Goal: Information Seeking & Learning: Compare options

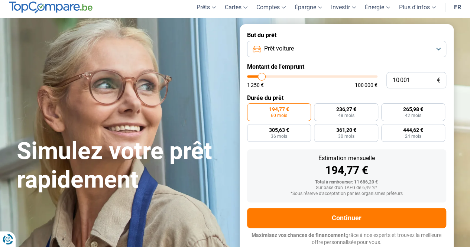
click at [438, 49] on button "Prêt voiture" at bounding box center [346, 49] width 199 height 16
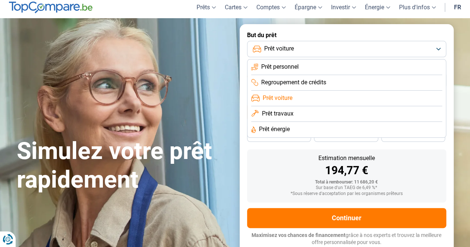
click at [281, 98] on span "Prêt voiture" at bounding box center [278, 98] width 30 height 8
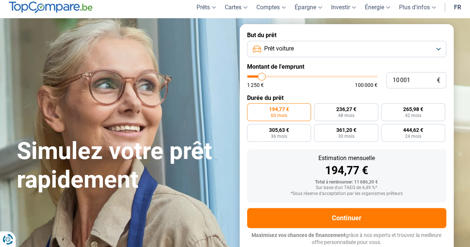
type input "9 500"
type input "9500"
type input "10 750"
type input "10750"
type input "12 750"
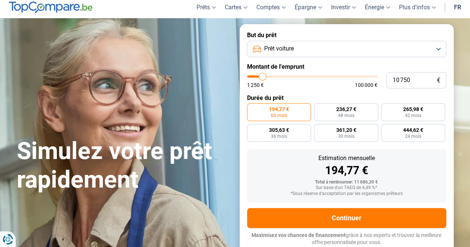
type input "12750"
type input "13 750"
type input "13750"
type input "15 500"
type input "15500"
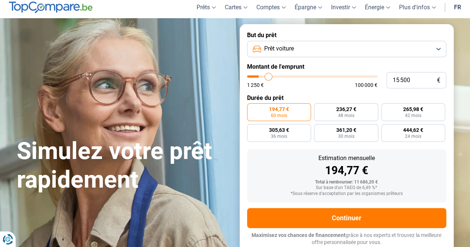
type input "17 750"
type input "17750"
type input "19 500"
type input "19500"
type input "20 500"
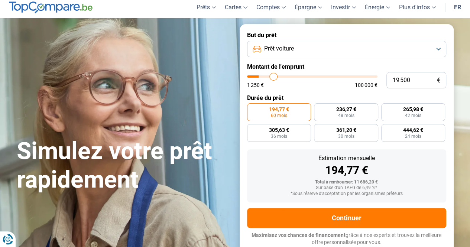
type input "20500"
type input "22 500"
type input "22500"
type input "23 750"
type input "23750"
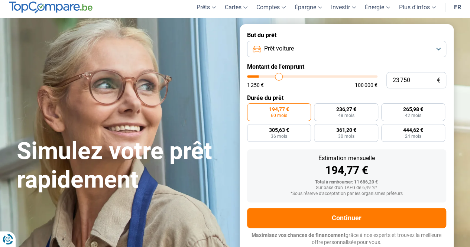
type input "25 000"
type input "25000"
type input "26 000"
type input "26000"
type input "26 750"
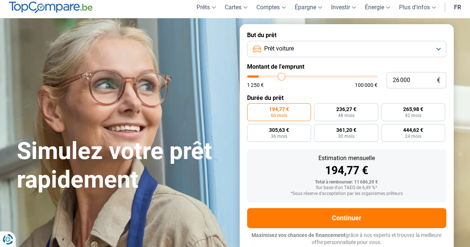
type input "26750"
type input "27 500"
type input "27500"
type input "28 500"
type input "28500"
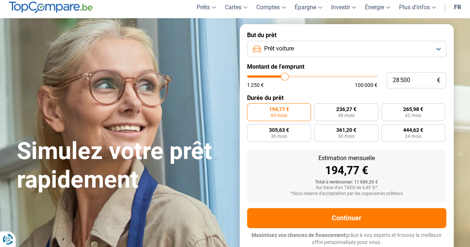
type input "28 750"
type input "28750"
type input "29 750"
type input "29750"
type input "30 000"
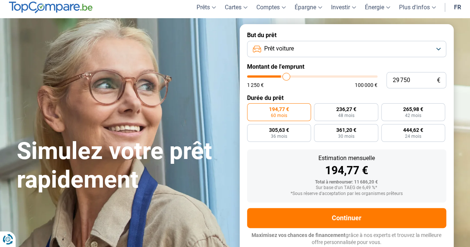
type input "30000"
type input "30 500"
type input "30500"
type input "30 750"
type input "30750"
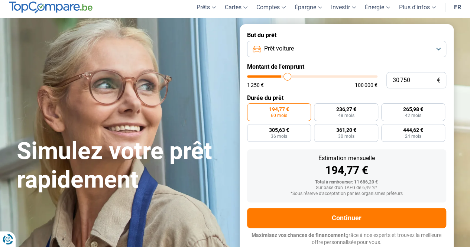
type input "31 250"
type input "31250"
type input "31 500"
type input "31500"
type input "31 750"
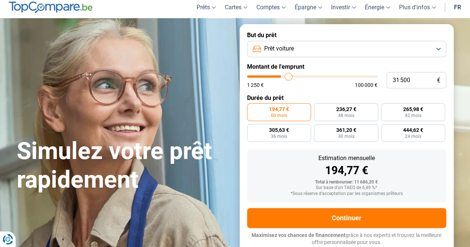
type input "31750"
type input "32 000"
drag, startPoint x: 260, startPoint y: 76, endPoint x: 289, endPoint y: 77, distance: 29.0
type input "32000"
click at [289, 77] on input "range" at bounding box center [312, 76] width 130 height 2
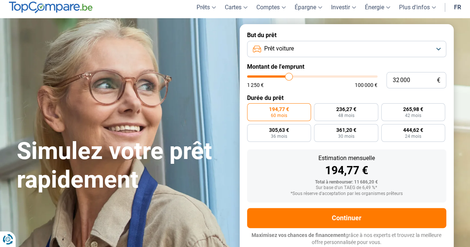
radio input "false"
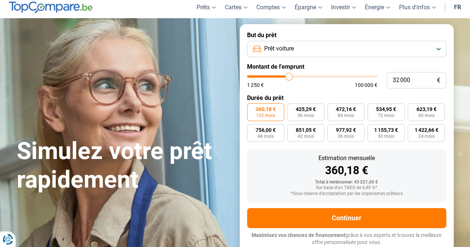
type input "31 750"
type input "31750"
type input "31 500"
type input "31500"
type input "31 250"
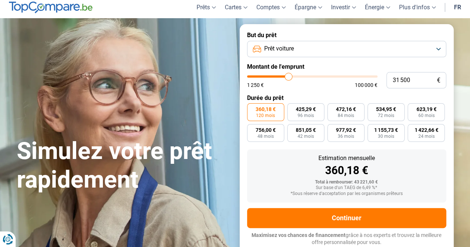
type input "31250"
type input "31 000"
type input "31000"
type input "30 750"
type input "30750"
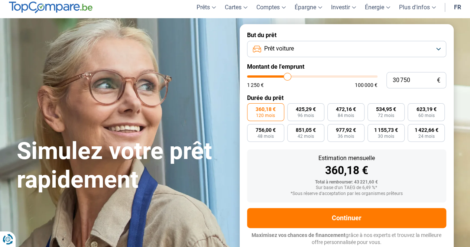
type input "30 500"
type input "30500"
type input "30 250"
type input "30250"
type input "29 500"
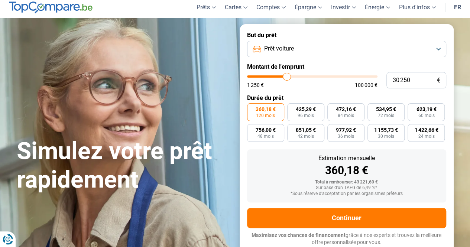
type input "29500"
type input "29 250"
type input "29250"
type input "28 500"
type input "28500"
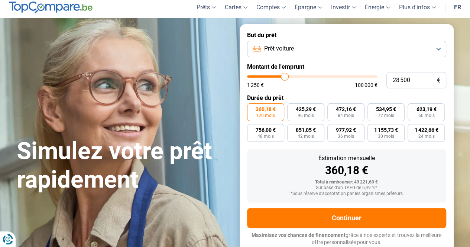
type input "28 250"
type input "28250"
type input "27 750"
type input "27750"
type input "27 500"
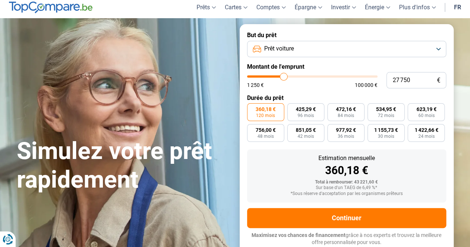
type input "27500"
type input "27 000"
type input "27000"
type input "26 750"
type input "26750"
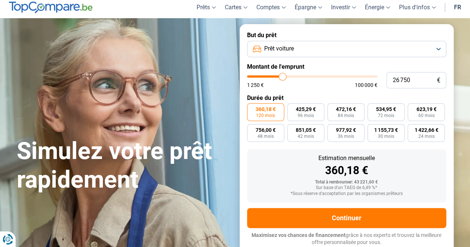
type input "26 500"
type input "26500"
type input "25 750"
type input "25750"
type input "25 250"
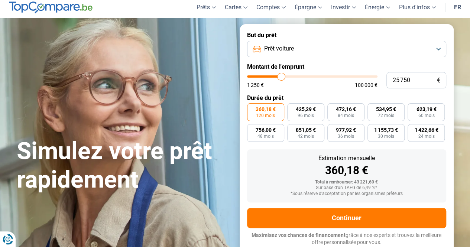
type input "25250"
type input "25 000"
type input "25000"
type input "24 500"
type input "24500"
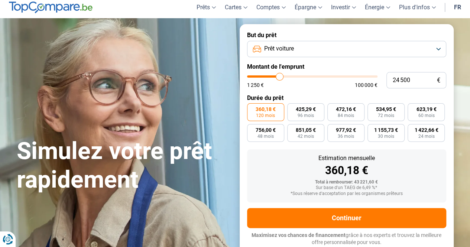
type input "24 000"
type input "24000"
type input "23 500"
type input "23500"
type input "23 250"
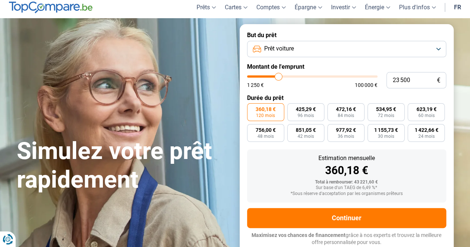
type input "23250"
type input "23 000"
type input "23000"
type input "22 500"
type input "22500"
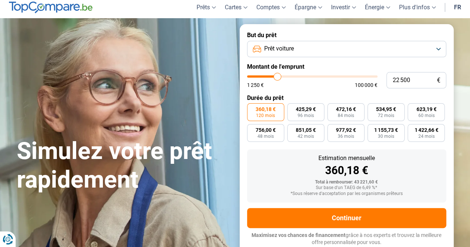
type input "21 500"
type input "21500"
type input "21 250"
type input "21250"
type input "21 000"
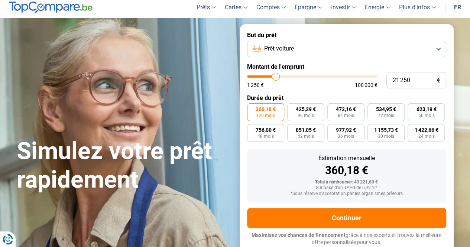
type input "21000"
type input "20 750"
type input "20750"
type input "21 000"
type input "21000"
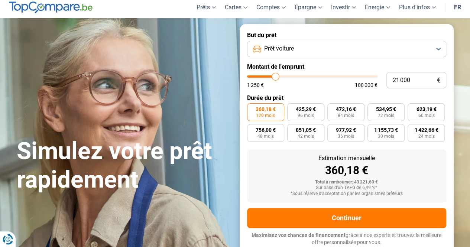
type input "21 250"
type input "21250"
type input "21 500"
type input "21500"
type input "22 250"
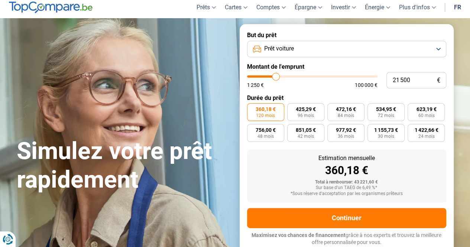
type input "22250"
type input "22 500"
type input "22500"
type input "22 750"
type input "22750"
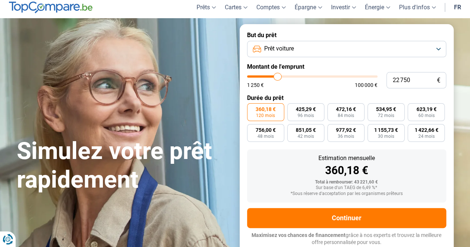
type input "23 000"
type input "23000"
type input "23 250"
type input "23250"
type input "23 500"
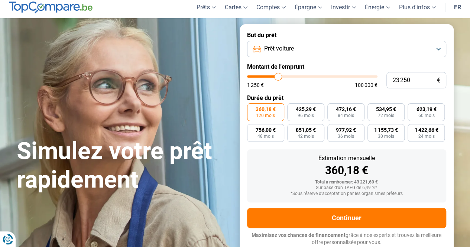
type input "23500"
type input "23 750"
type input "23750"
type input "23 500"
type input "23500"
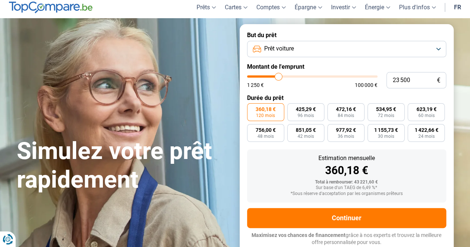
type input "23 250"
type input "23250"
type input "23 000"
type input "23000"
type input "22 750"
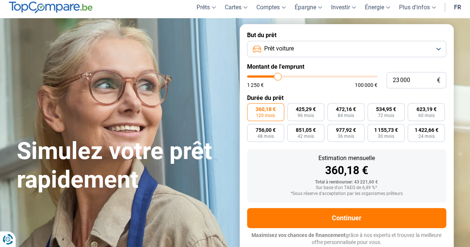
type input "22750"
type input "22 500"
drag, startPoint x: 289, startPoint y: 77, endPoint x: 277, endPoint y: 78, distance: 12.0
type input "22500"
click at [277, 78] on input "range" at bounding box center [312, 76] width 130 height 2
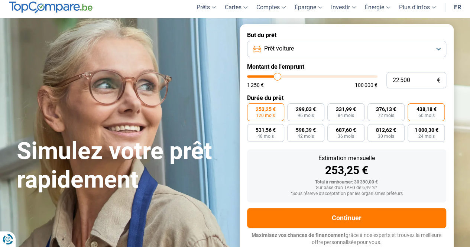
click at [426, 108] on span "438,18 €" at bounding box center [426, 109] width 20 height 5
click at [412, 108] on input "438,18 € 60 mois" at bounding box center [409, 105] width 5 height 5
radio input "true"
